Goal: Transaction & Acquisition: Purchase product/service

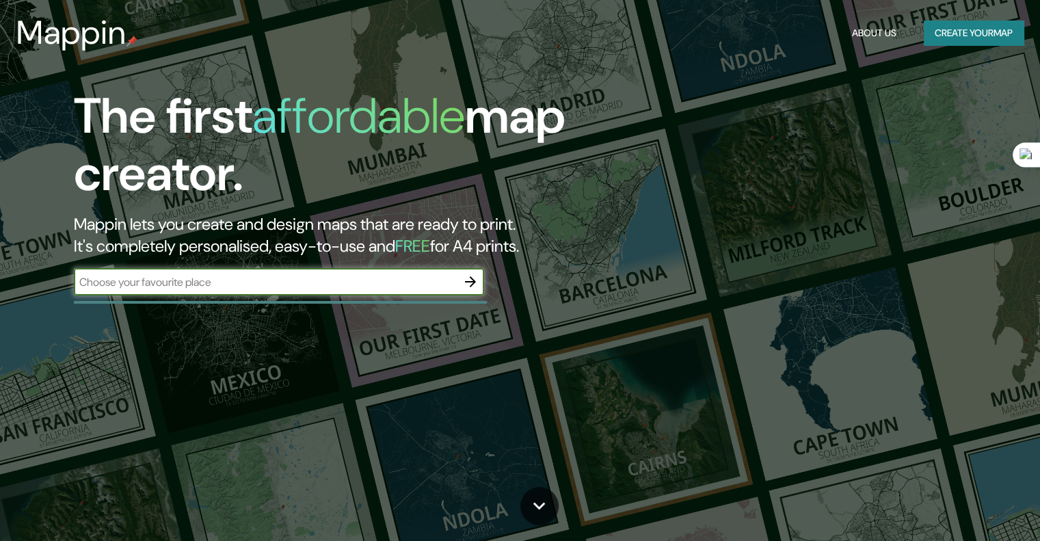
click at [249, 285] on input "text" at bounding box center [265, 282] width 383 height 16
type input "medellin"
click at [467, 283] on icon "button" at bounding box center [470, 282] width 16 height 16
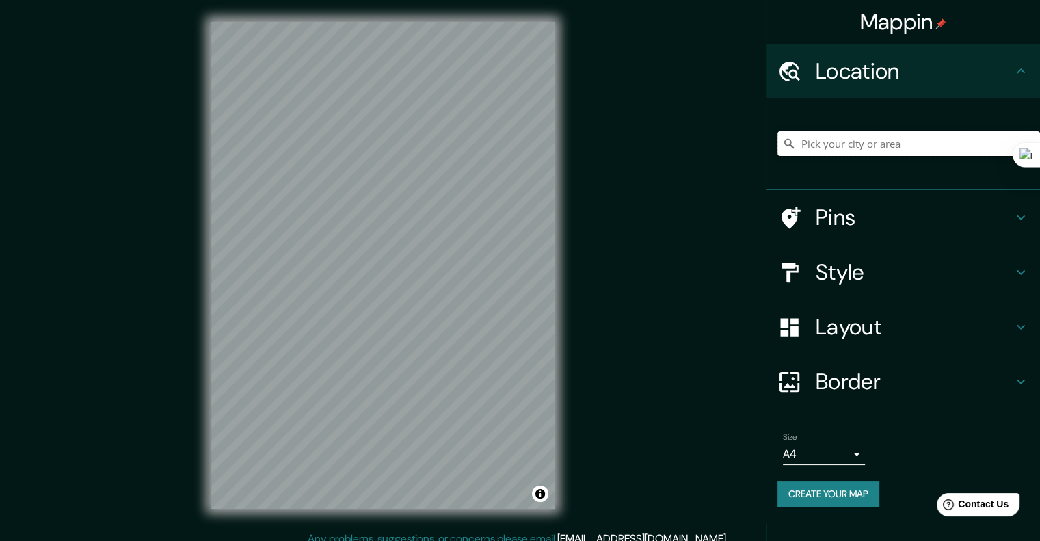
click at [839, 153] on input "Pick your city or area" at bounding box center [909, 143] width 263 height 25
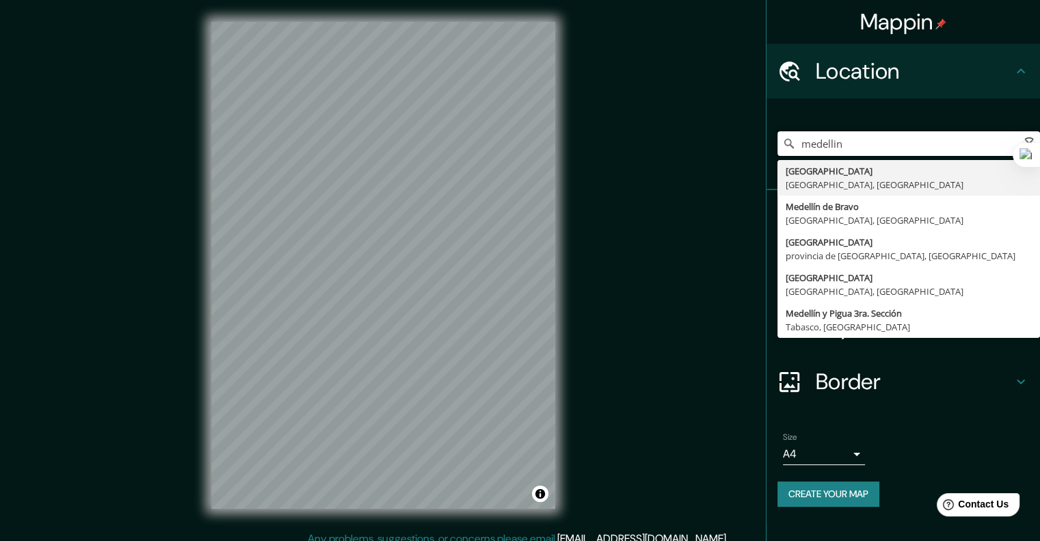
type input "[GEOGRAPHIC_DATA], [GEOGRAPHIC_DATA], [GEOGRAPHIC_DATA]"
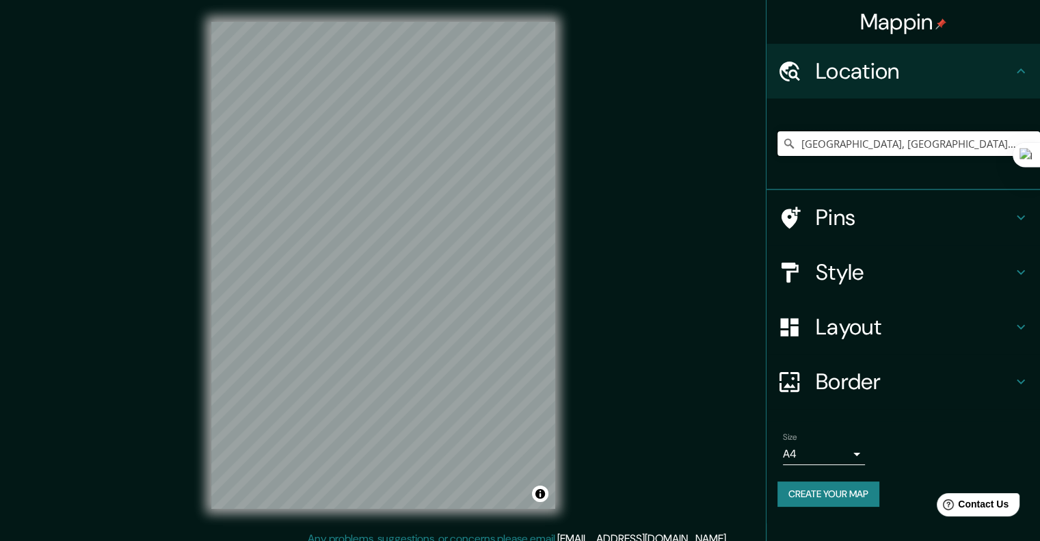
click at [840, 153] on input "[GEOGRAPHIC_DATA], [GEOGRAPHIC_DATA], [GEOGRAPHIC_DATA]" at bounding box center [909, 143] width 263 height 25
drag, startPoint x: 958, startPoint y: 146, endPoint x: 793, endPoint y: 161, distance: 165.4
click at [793, 161] on div "[GEOGRAPHIC_DATA], [GEOGRAPHIC_DATA], [GEOGRAPHIC_DATA] [GEOGRAPHIC_DATA] [GEOG…" at bounding box center [909, 143] width 263 height 68
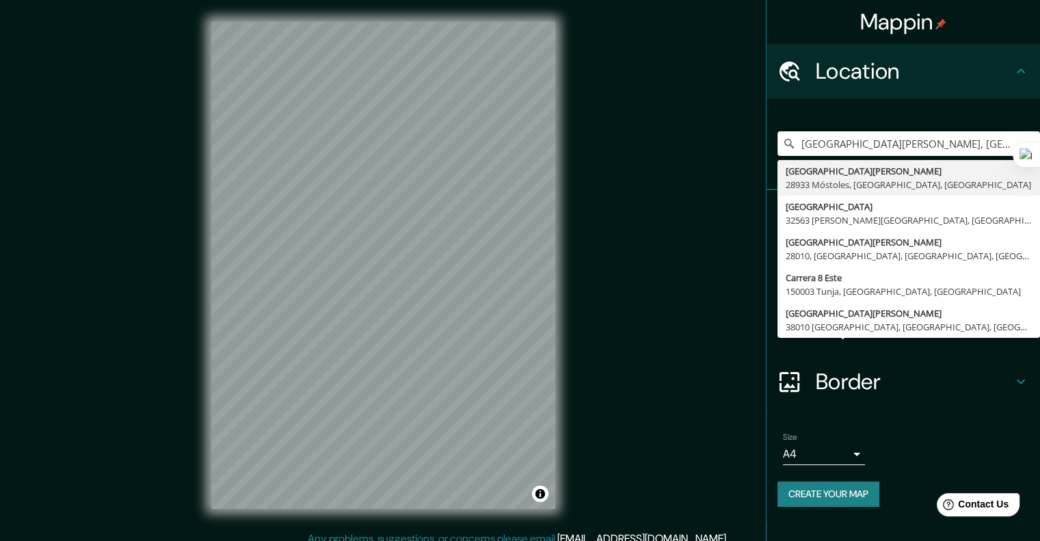
type input "[GEOGRAPHIC_DATA][PERSON_NAME], [GEOGRAPHIC_DATA], [GEOGRAPHIC_DATA], [GEOGRAPH…"
click at [984, 139] on input "[GEOGRAPHIC_DATA][PERSON_NAME], [GEOGRAPHIC_DATA], [GEOGRAPHIC_DATA], [GEOGRAPH…" at bounding box center [909, 143] width 263 height 25
drag, startPoint x: 800, startPoint y: 145, endPoint x: 1050, endPoint y: 150, distance: 249.7
click at [1040, 150] on html "Mappin Location [GEOGRAPHIC_DATA][PERSON_NAME], [GEOGRAPHIC_DATA], [GEOGRAPHIC_…" at bounding box center [520, 270] width 1040 height 541
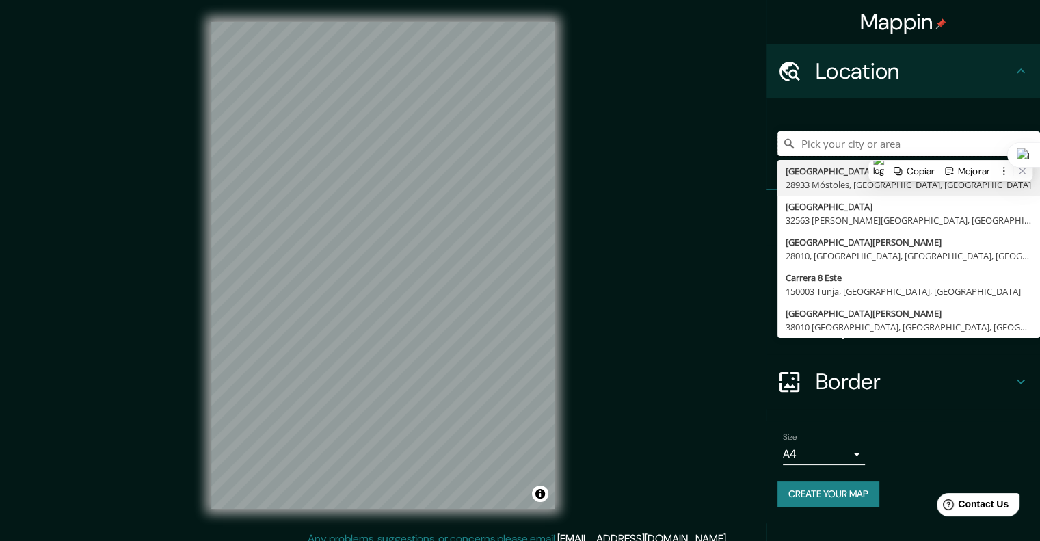
scroll to position [0, 0]
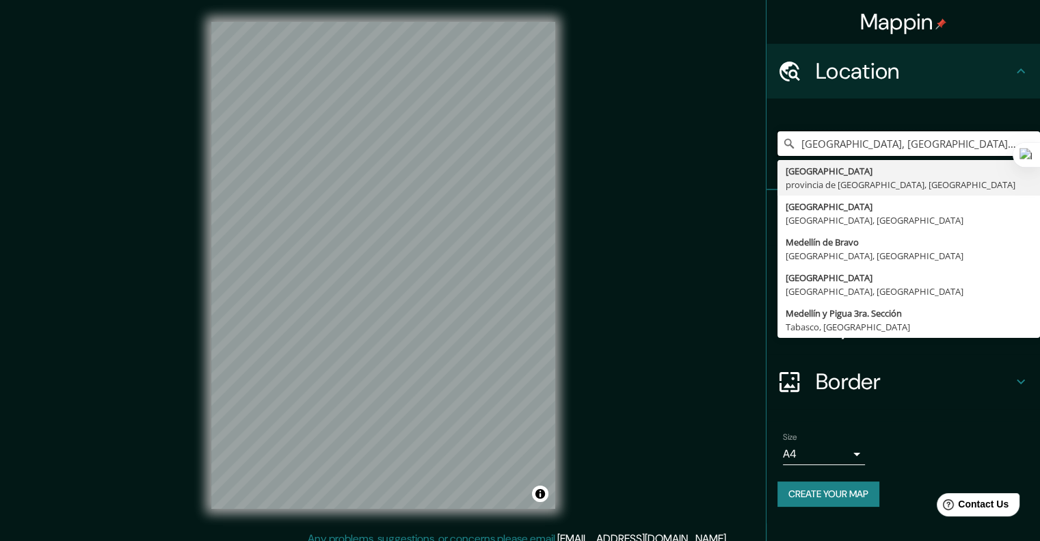
type input "[GEOGRAPHIC_DATA], [GEOGRAPHIC_DATA], [GEOGRAPHIC_DATA]"
